Goal: Navigation & Orientation: Find specific page/section

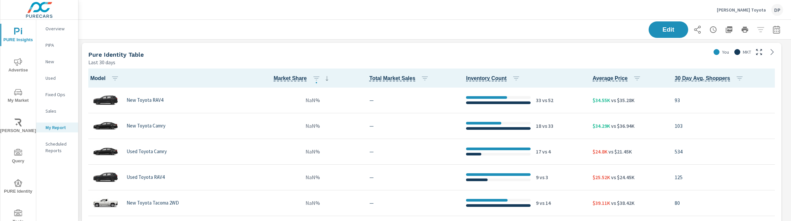
scroll to position [319, 719]
click at [16, 64] on icon "nav menu" at bounding box center [18, 62] width 8 height 8
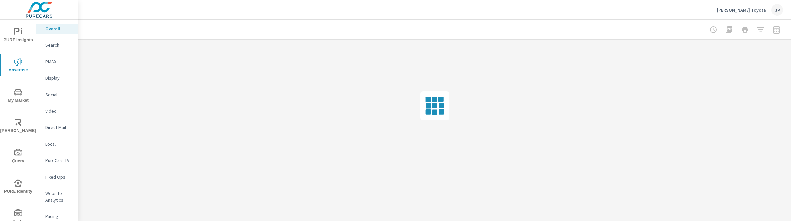
click at [57, 203] on p "Website Analytics" at bounding box center [58, 196] width 27 height 13
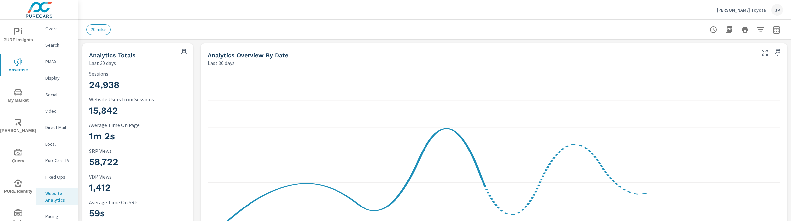
scroll to position [0, 0]
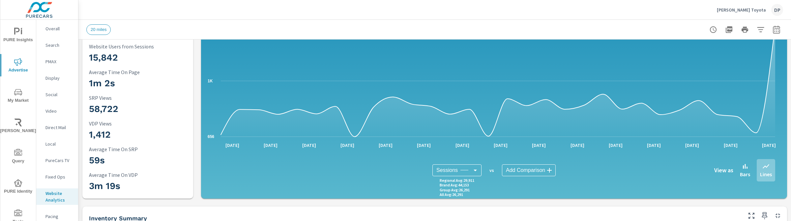
scroll to position [51, 0]
